Goal: Task Accomplishment & Management: Use online tool/utility

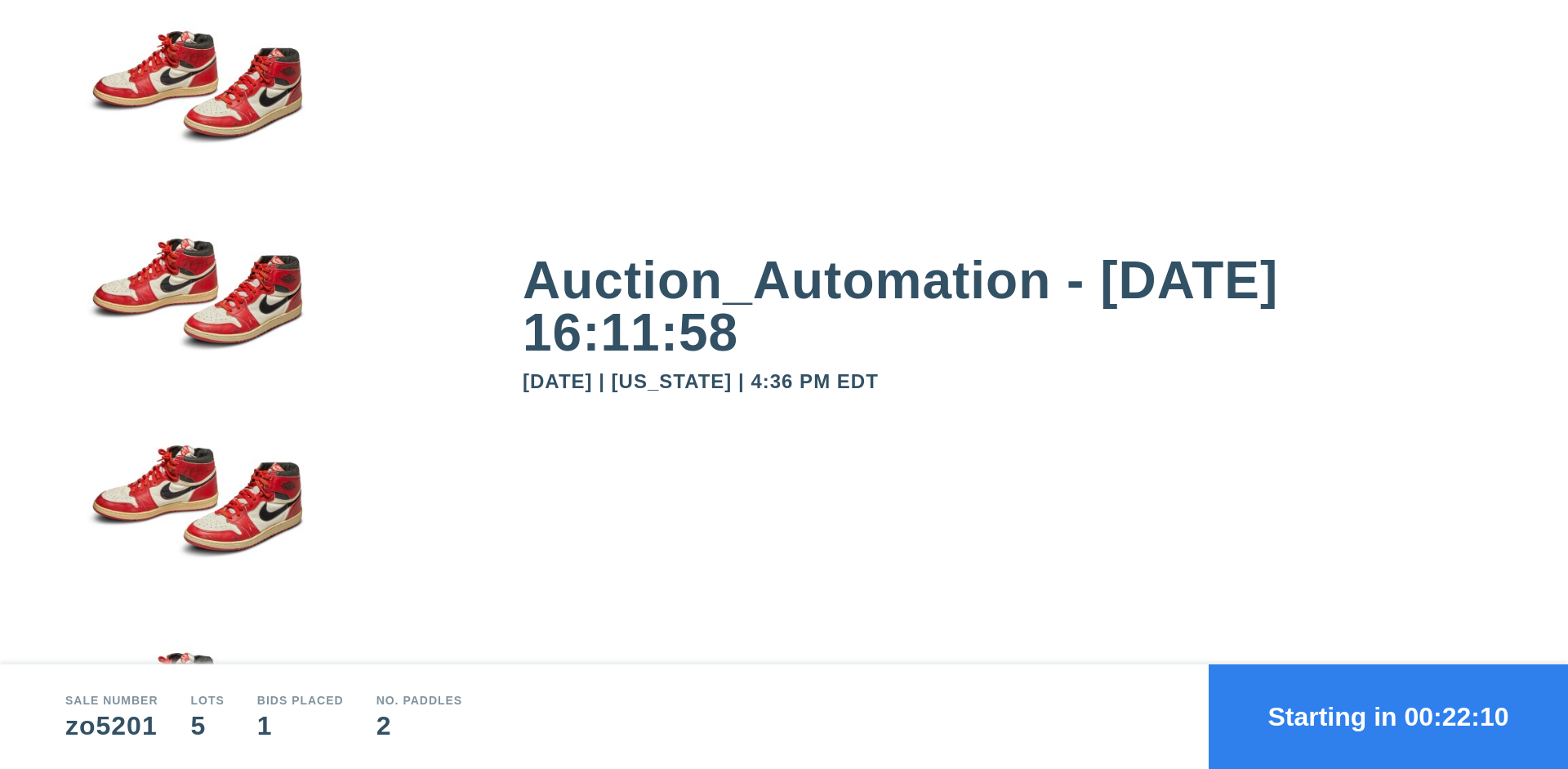
click at [1388, 717] on button "Starting in 00:22:10" at bounding box center [1388, 716] width 359 height 104
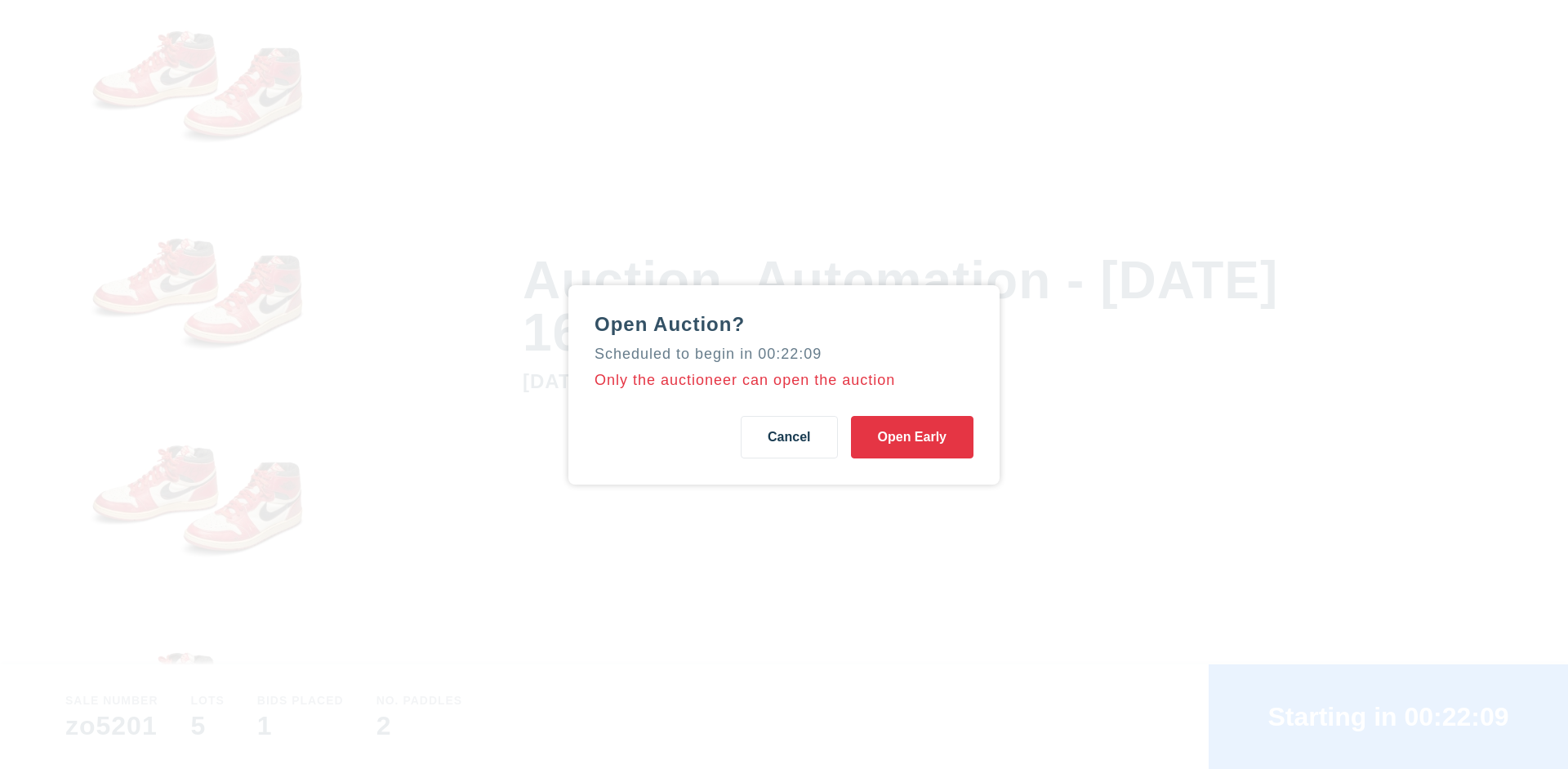
click at [912, 436] on button "Open Early" at bounding box center [912, 436] width 123 height 42
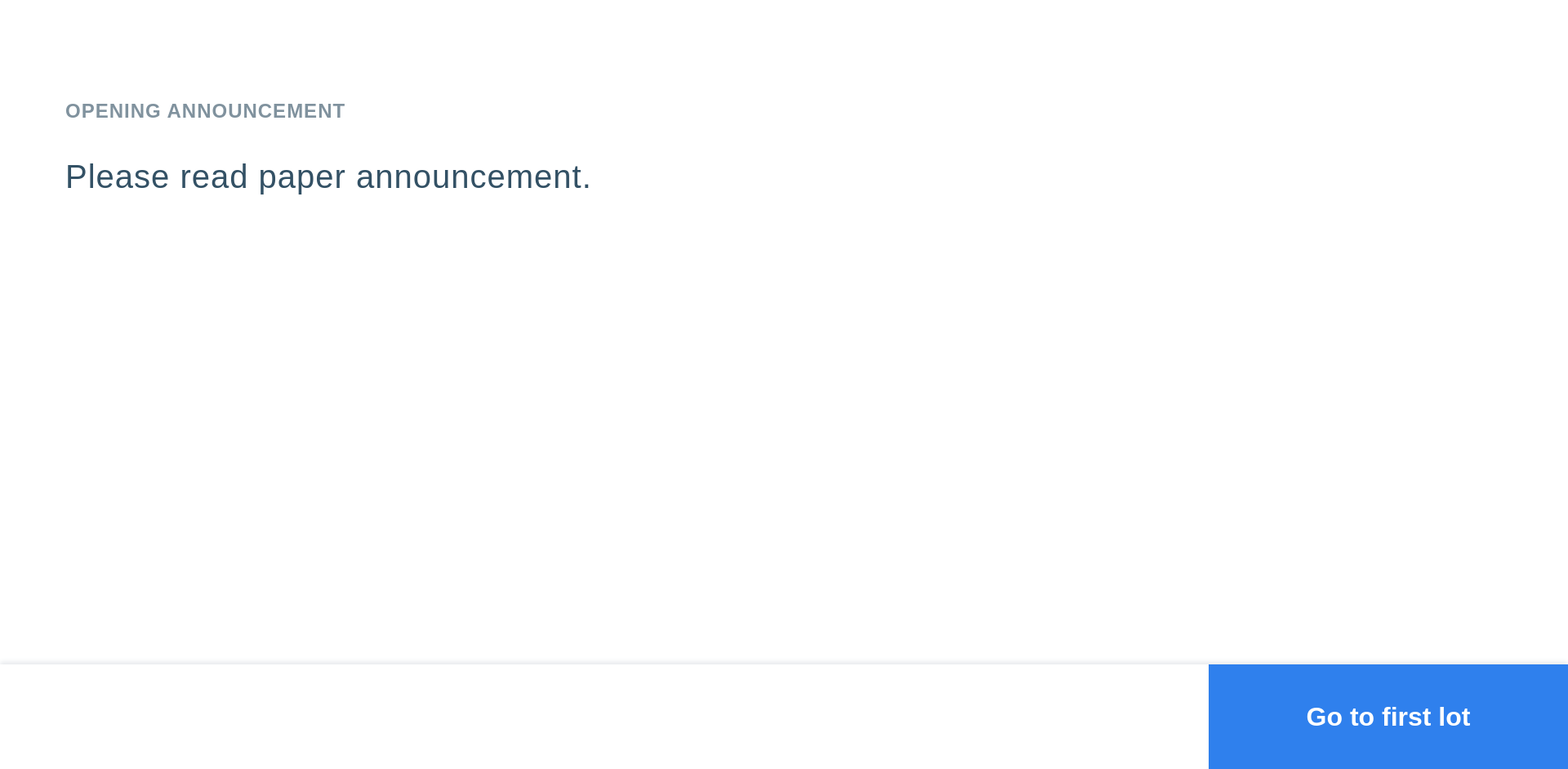
click at [1388, 717] on button "Go to first lot" at bounding box center [1388, 716] width 359 height 104
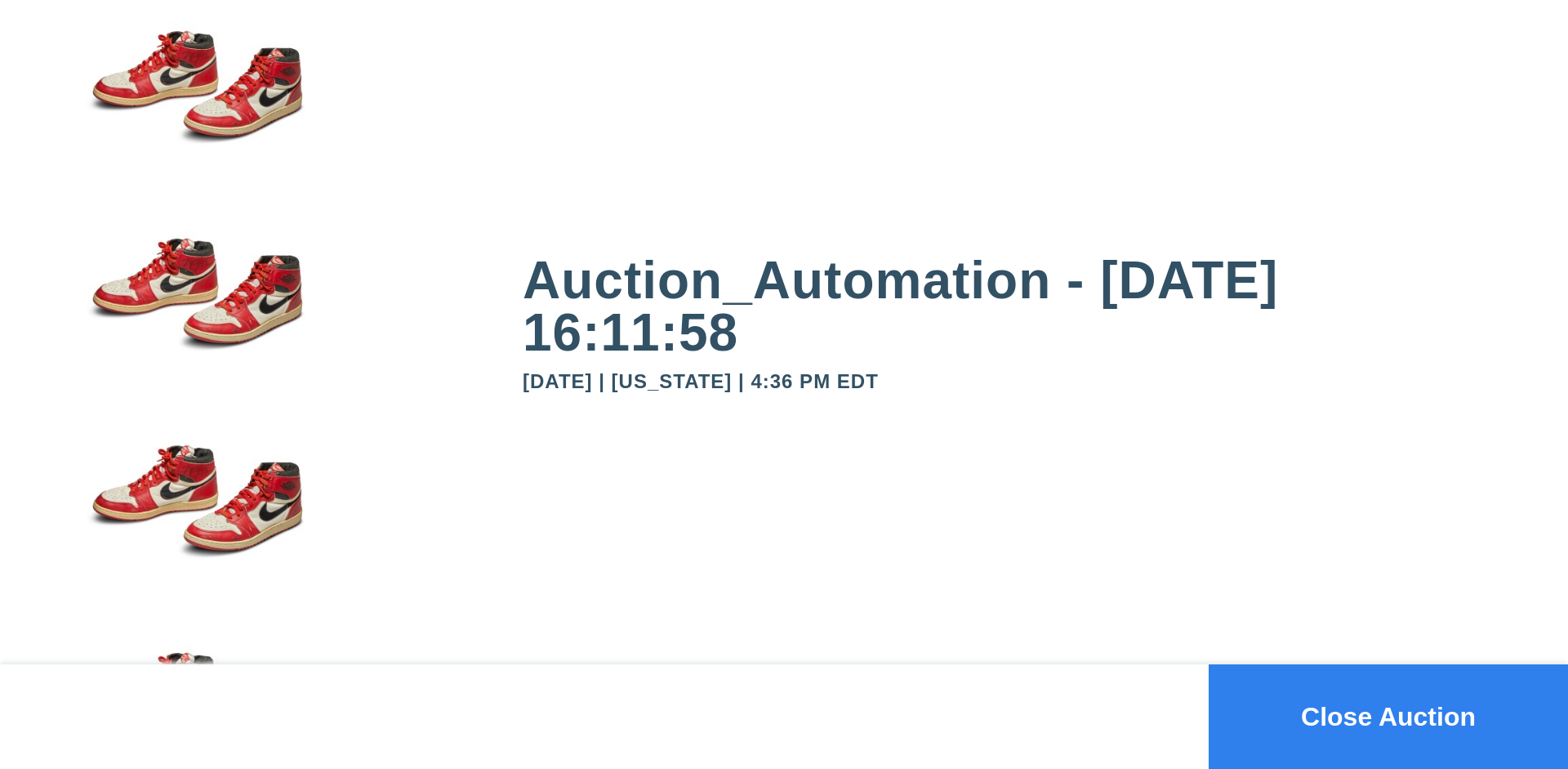
click at [1388, 717] on button "Close Auction" at bounding box center [1388, 716] width 359 height 104
